Goal: Communication & Community: Ask a question

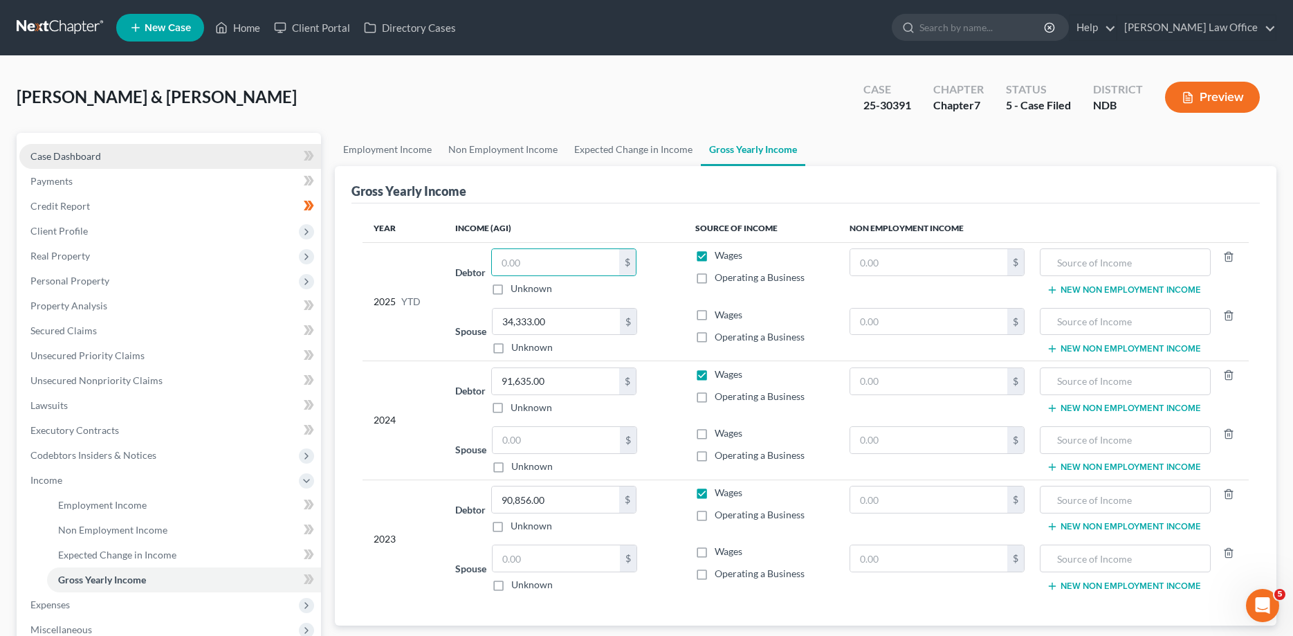
click at [57, 146] on link "Case Dashboard" at bounding box center [170, 156] width 302 height 25
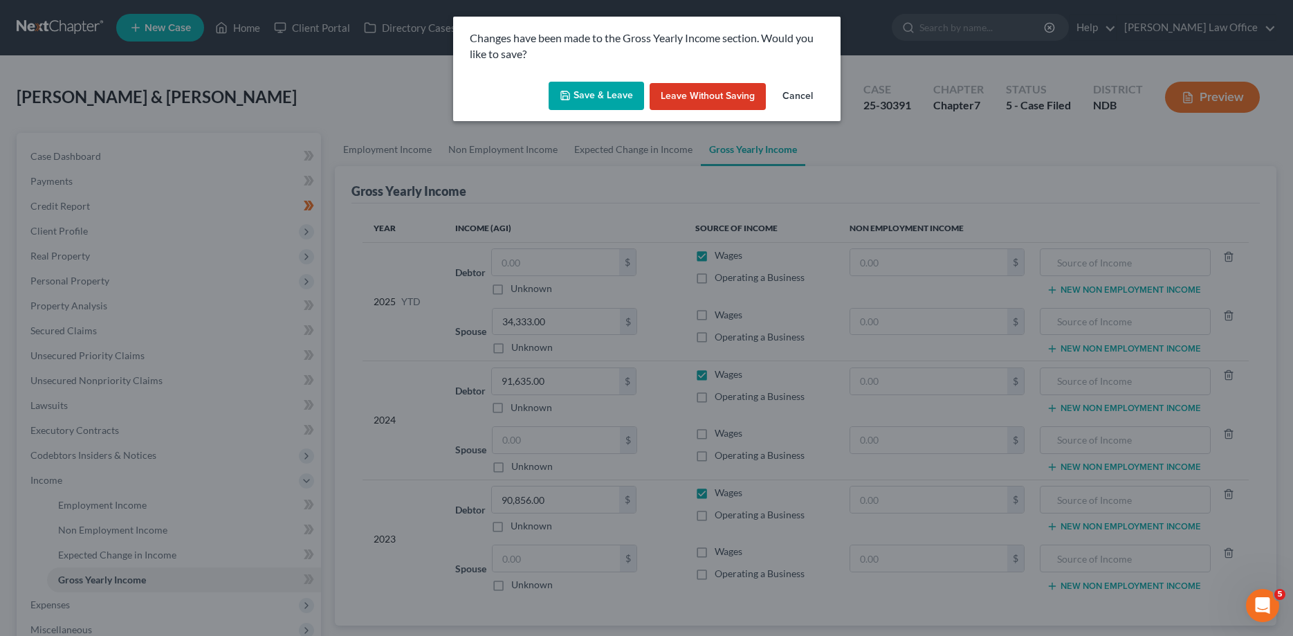
click at [585, 89] on button "Save & Leave" at bounding box center [596, 96] width 95 height 29
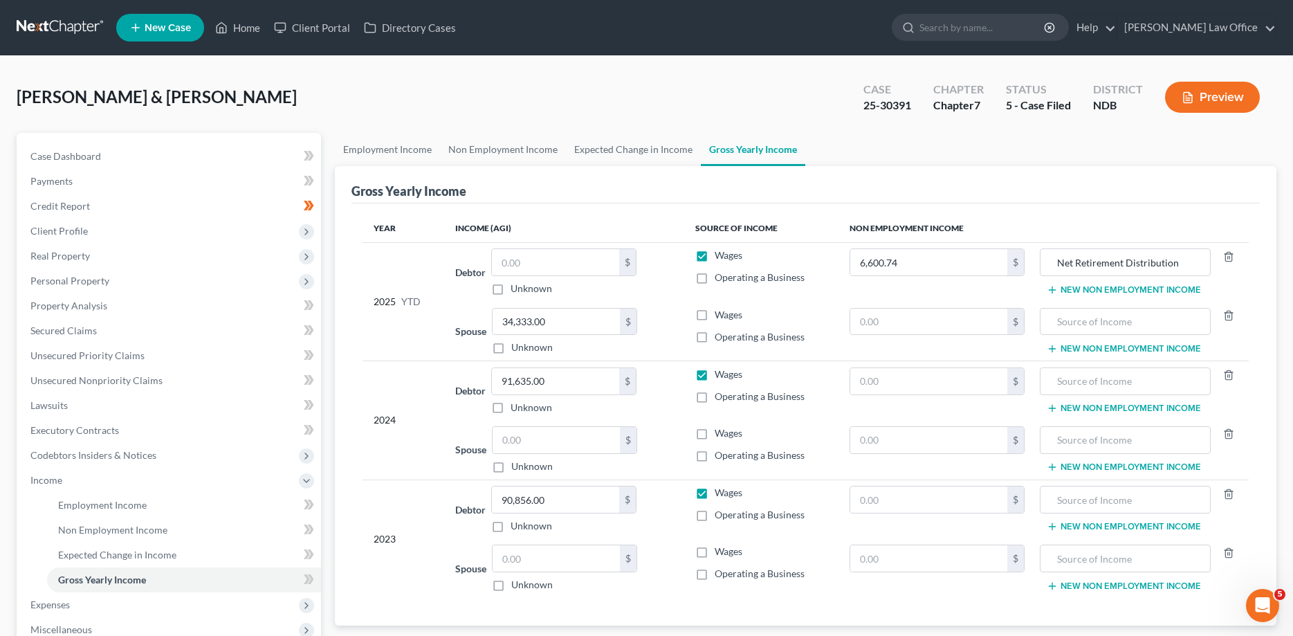
select select "0"
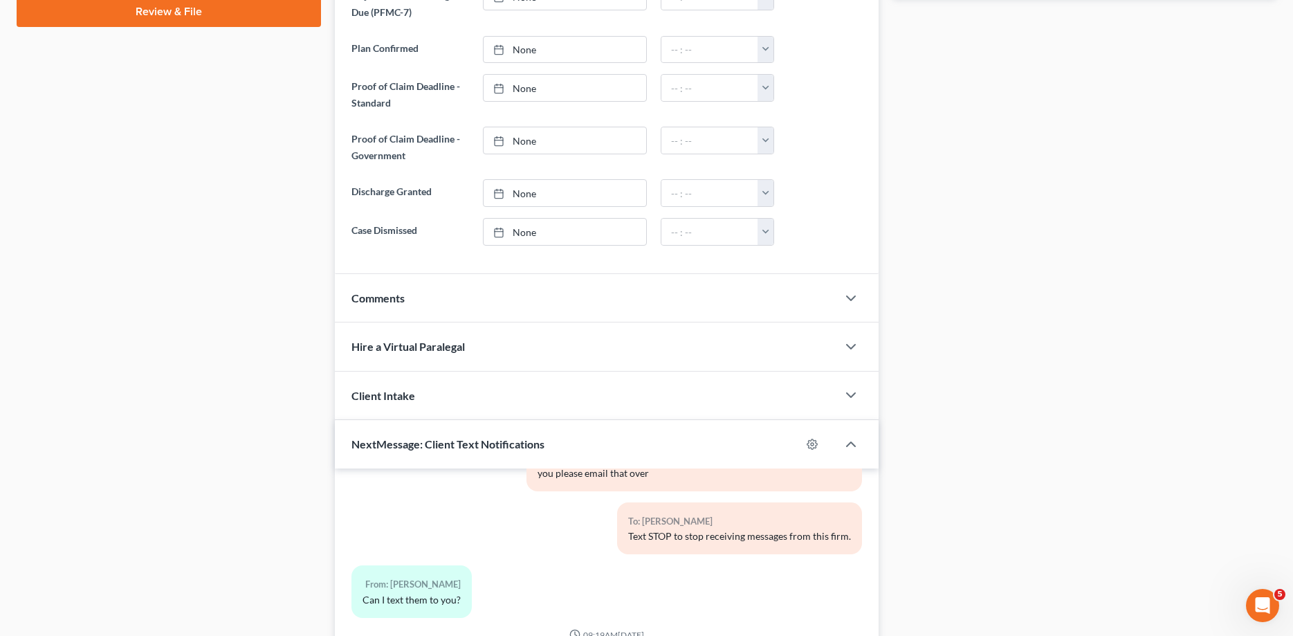
scroll to position [900, 0]
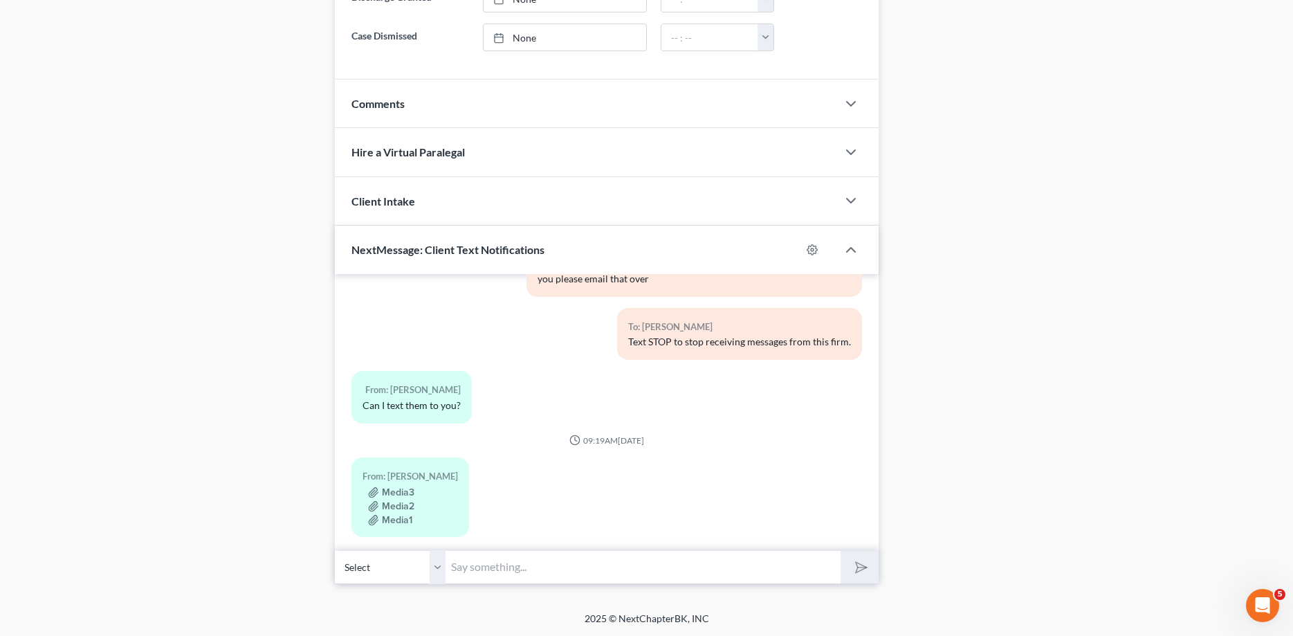
click at [335, 550] on select "Select [PHONE_NUMBER] - [PERSON_NAME] [PHONE_NUMBER] - [PERSON_NAME]" at bounding box center [390, 567] width 111 height 34
select select "1"
click option "[PHONE_NUMBER] - [PERSON_NAME]" at bounding box center [0, 0] width 0 height 0
click at [335, 550] on select "Select [PHONE_NUMBER] - [PERSON_NAME] [PHONE_NUMBER] - [PERSON_NAME]" at bounding box center [390, 567] width 111 height 34
click option "[PHONE_NUMBER] - [PERSON_NAME]" at bounding box center [0, 0] width 0 height 0
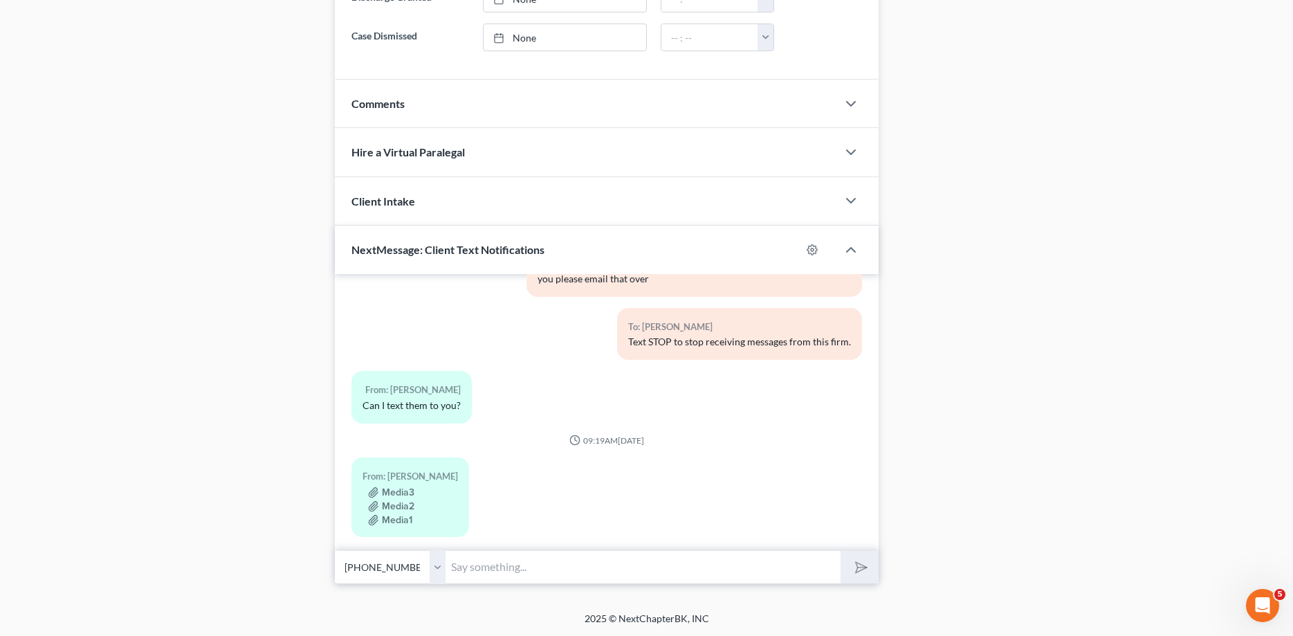
click at [468, 567] on input "text" at bounding box center [643, 567] width 394 height 34
type input "Hi [PERSON_NAME]"
click at [841, 551] on button "submit" at bounding box center [860, 567] width 38 height 33
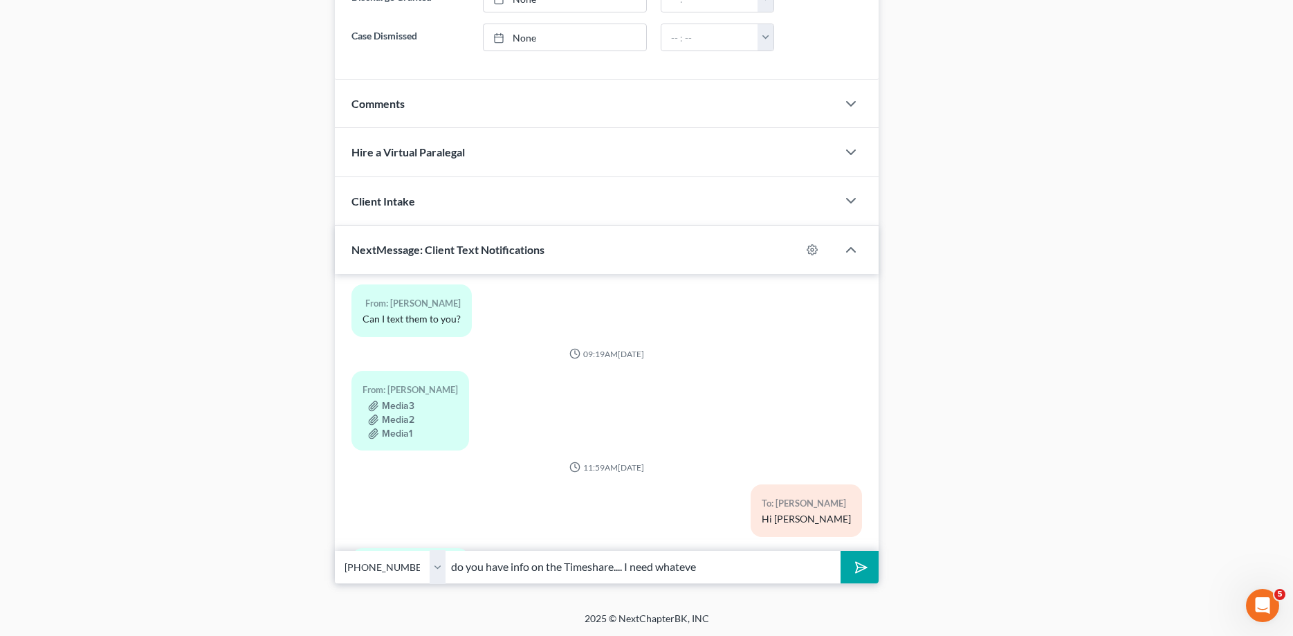
scroll to position [246, 0]
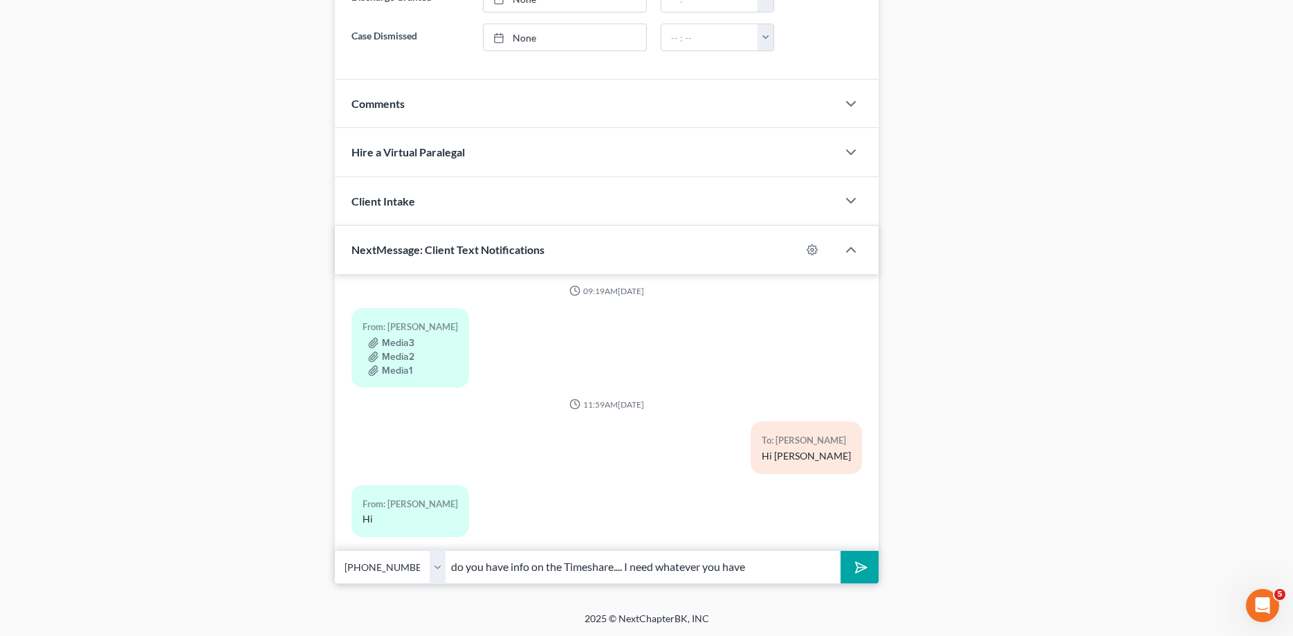
type input "do you have info on the Timeshare.... I need whatever you have"
click at [841, 551] on button "submit" at bounding box center [860, 567] width 38 height 33
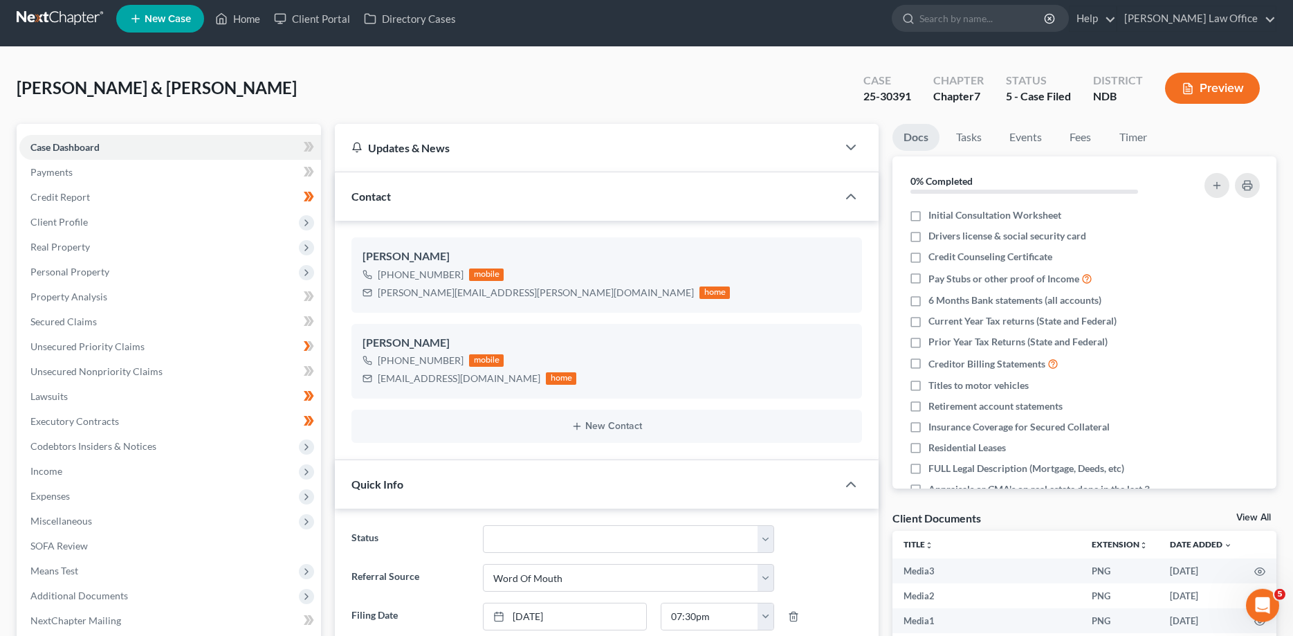
scroll to position [0, 0]
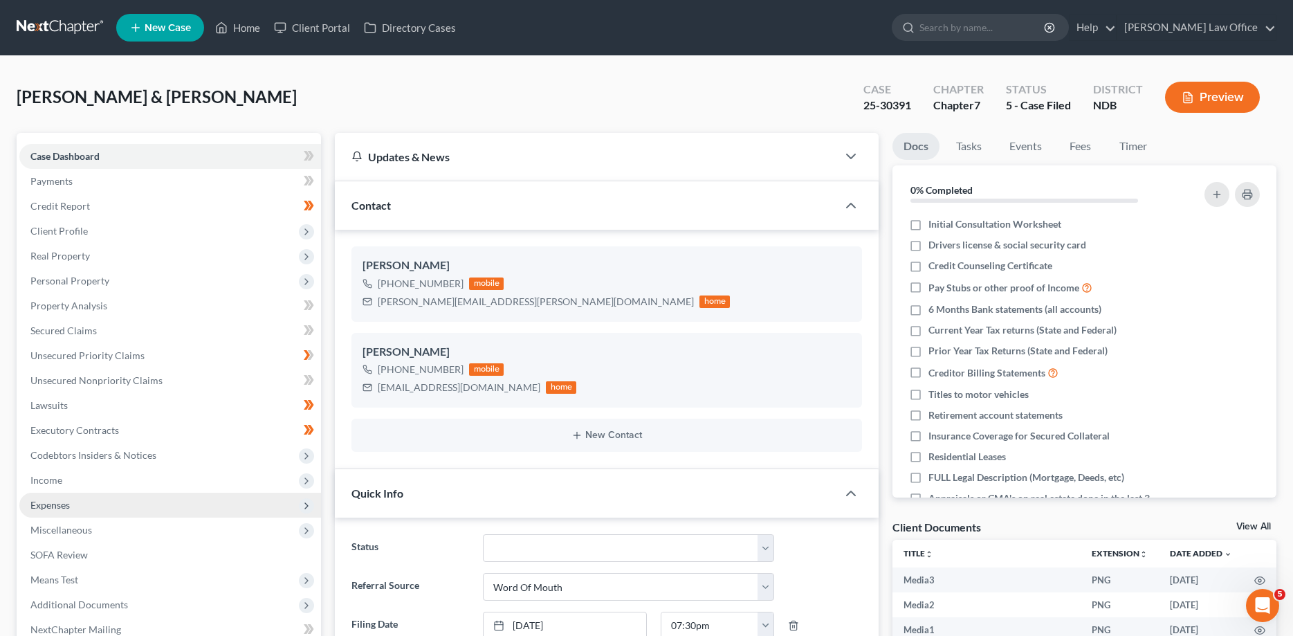
click at [44, 505] on span "Expenses" at bounding box center [49, 505] width 39 height 12
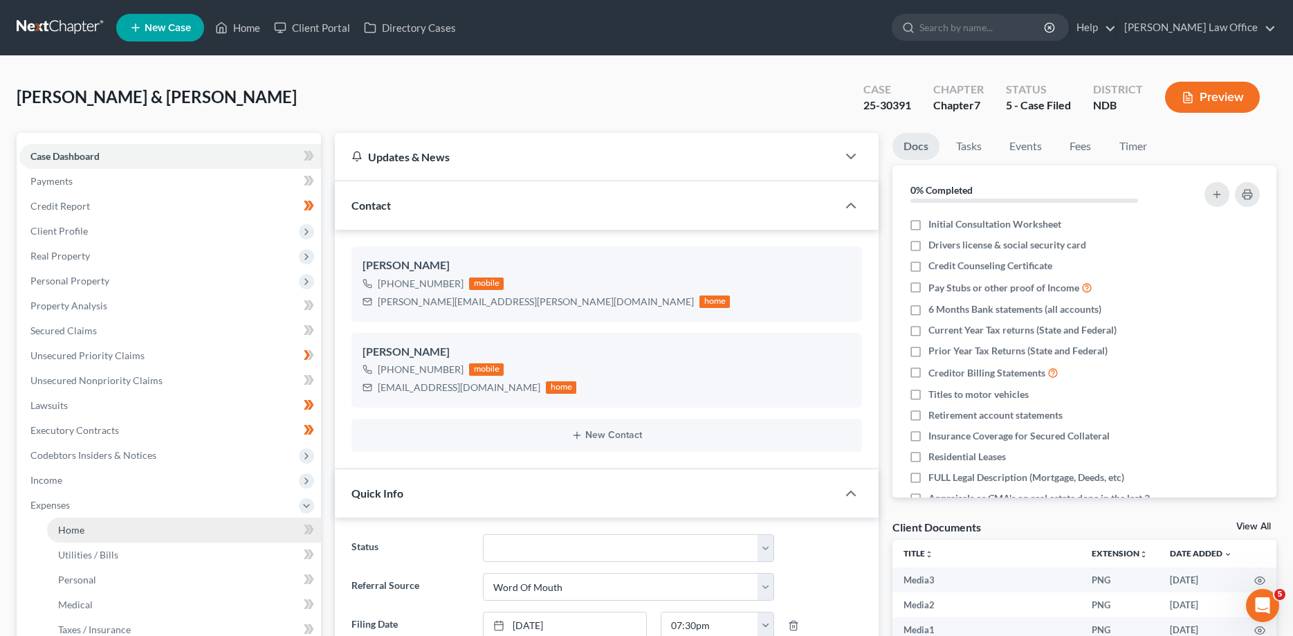
click at [57, 534] on link "Home" at bounding box center [184, 530] width 274 height 25
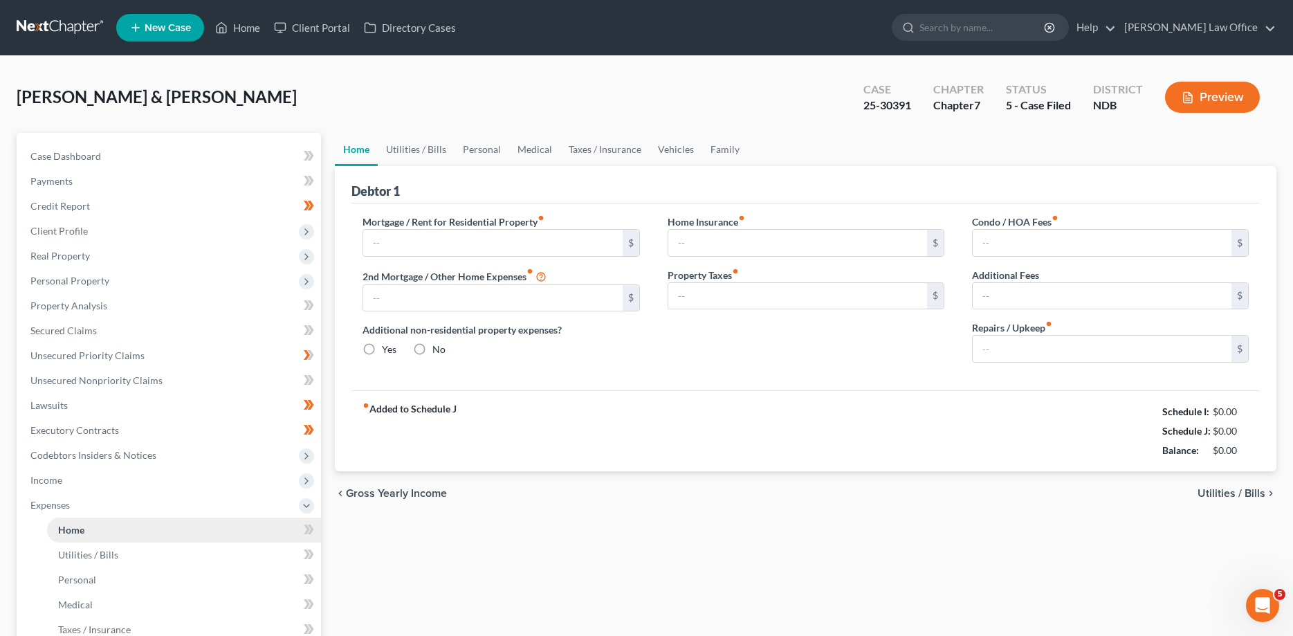
type input "900.00"
type input "606.00"
radio input "true"
type input "0.00"
type input "88.00"
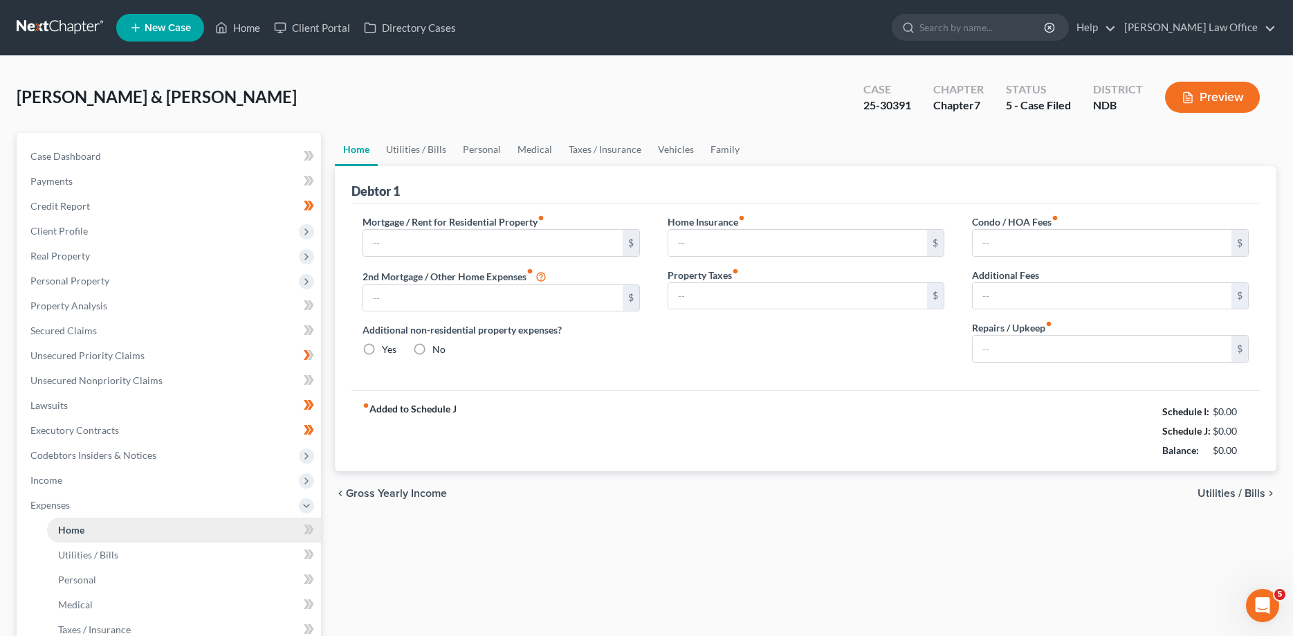
type input "150.00"
click at [54, 21] on link at bounding box center [61, 27] width 89 height 25
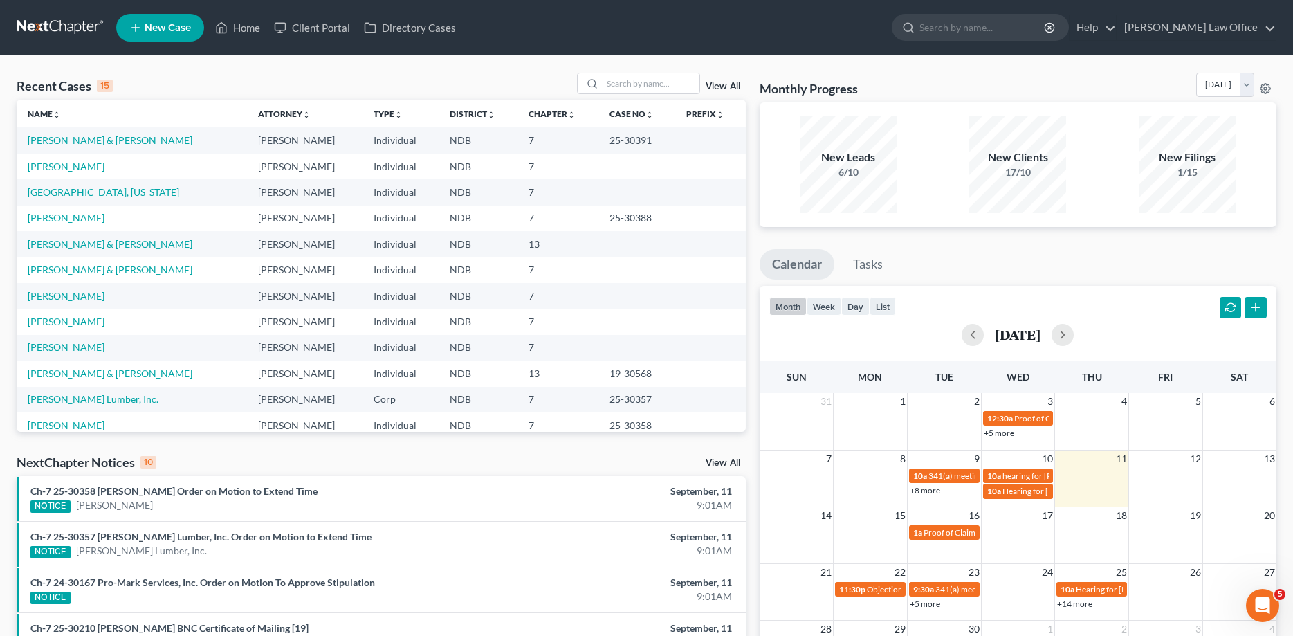
click at [58, 134] on td "[PERSON_NAME] & [PERSON_NAME]" at bounding box center [132, 140] width 230 height 26
click at [74, 140] on link "[PERSON_NAME] & [PERSON_NAME]" at bounding box center [110, 140] width 165 height 12
select select "0"
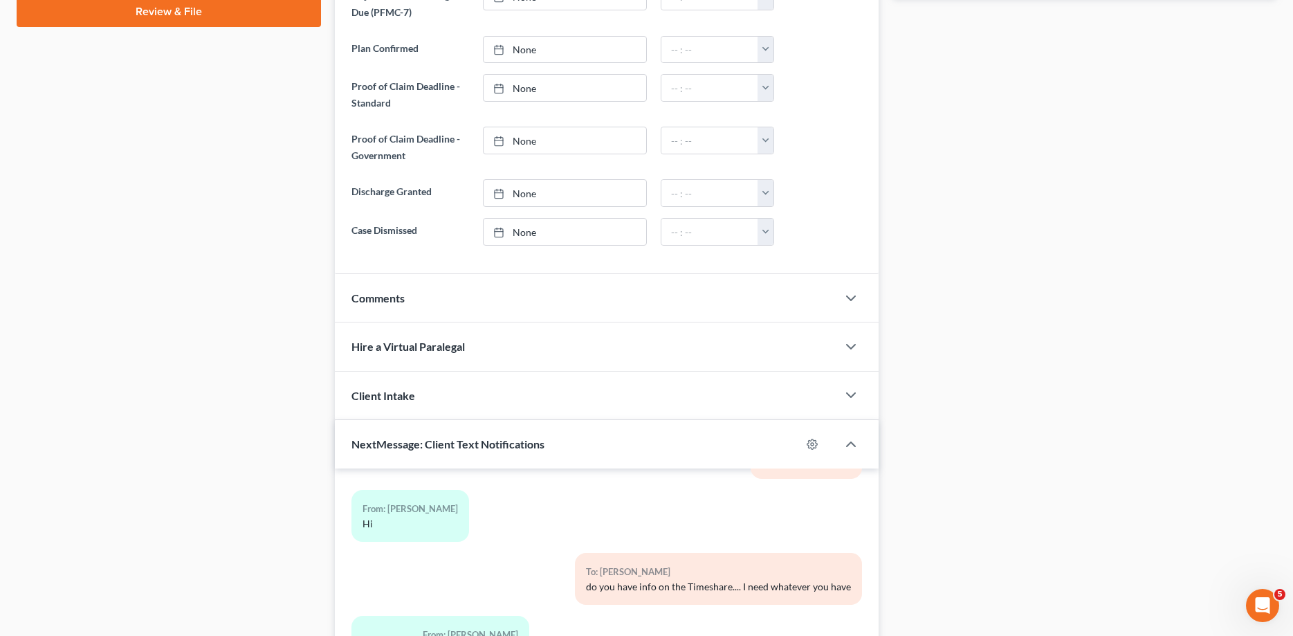
scroll to position [900, 0]
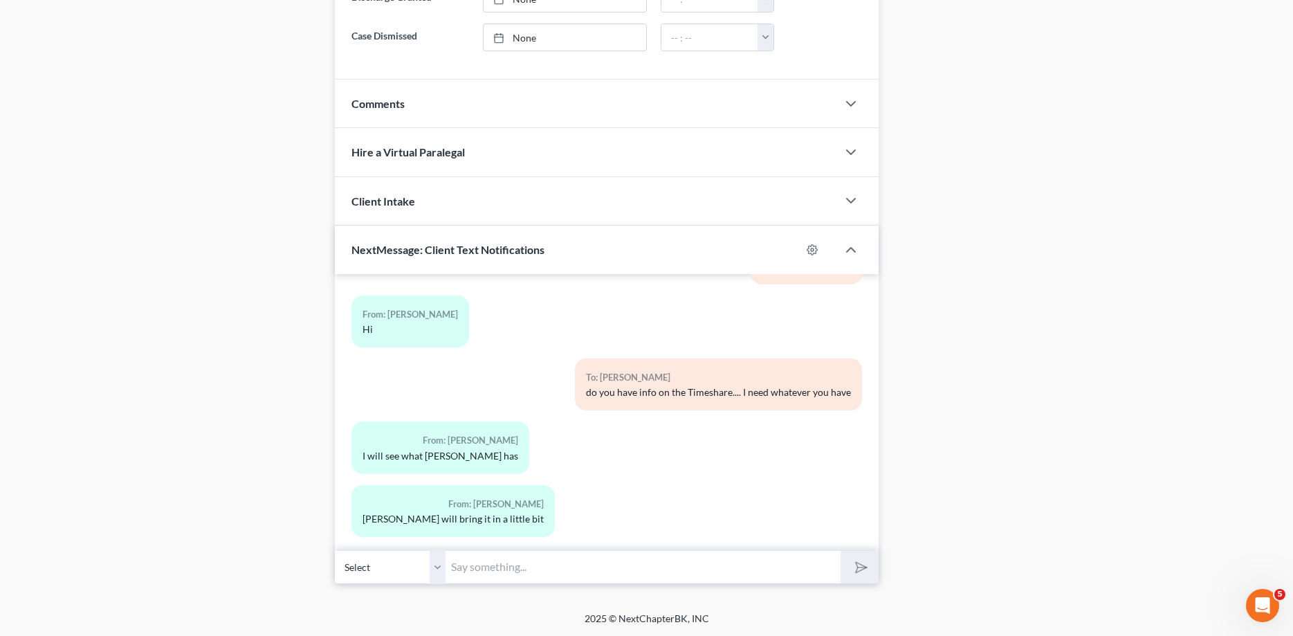
click at [335, 550] on select "Select [PHONE_NUMBER] - [PERSON_NAME] [PHONE_NUMBER] - [PERSON_NAME]" at bounding box center [390, 567] width 111 height 34
select select "1"
click option "[PHONE_NUMBER] - [PERSON_NAME]" at bounding box center [0, 0] width 0 height 0
click at [492, 572] on input "text" at bounding box center [643, 567] width 394 height 34
type input "THANK YOU"
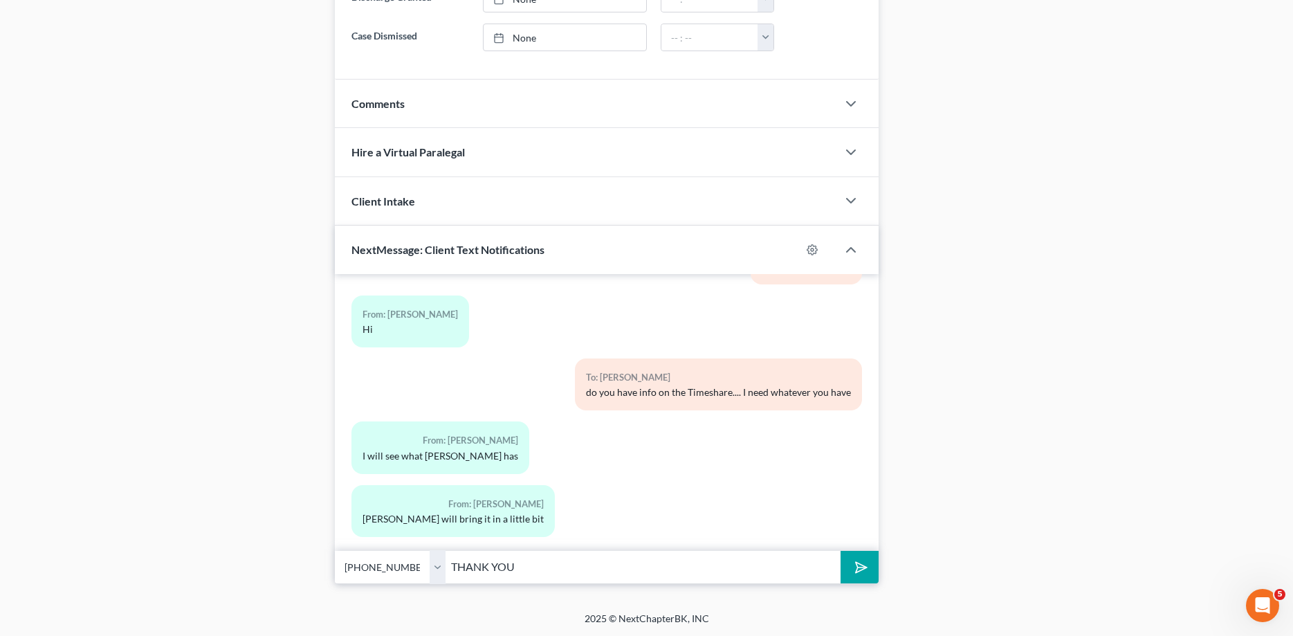
click at [841, 551] on button "submit" at bounding box center [860, 567] width 38 height 33
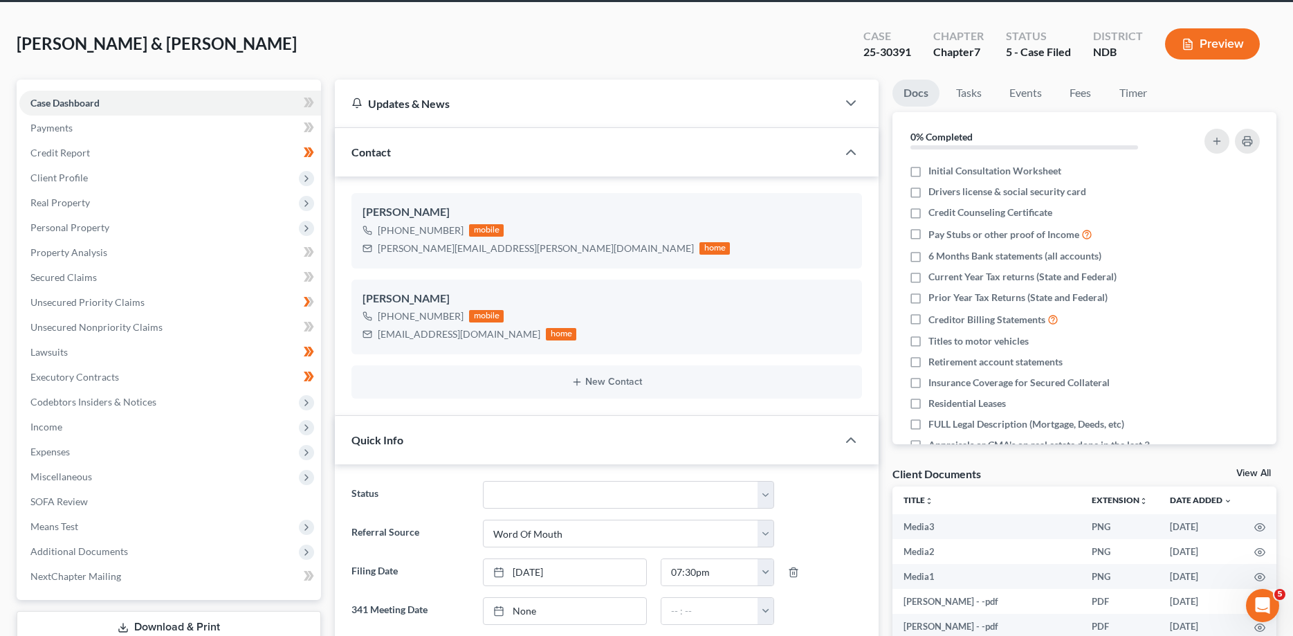
scroll to position [0, 0]
